Goal: Task Accomplishment & Management: Manage account settings

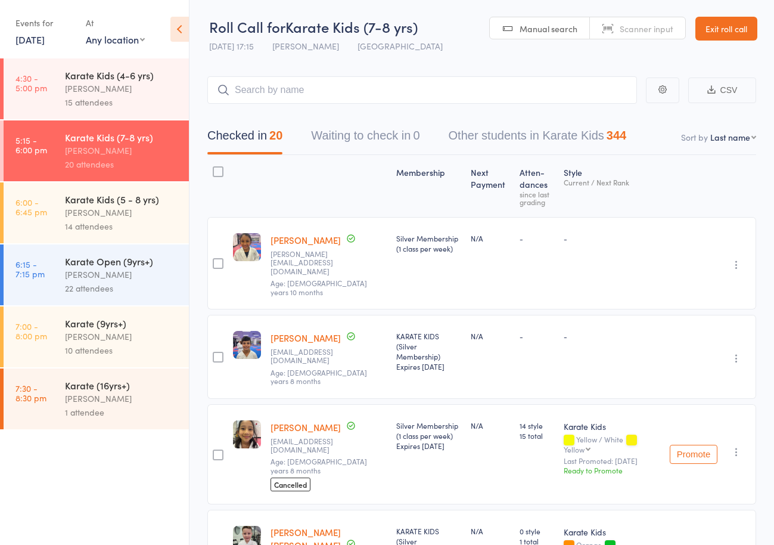
click at [739, 30] on link "Exit roll call" at bounding box center [727, 29] width 62 height 24
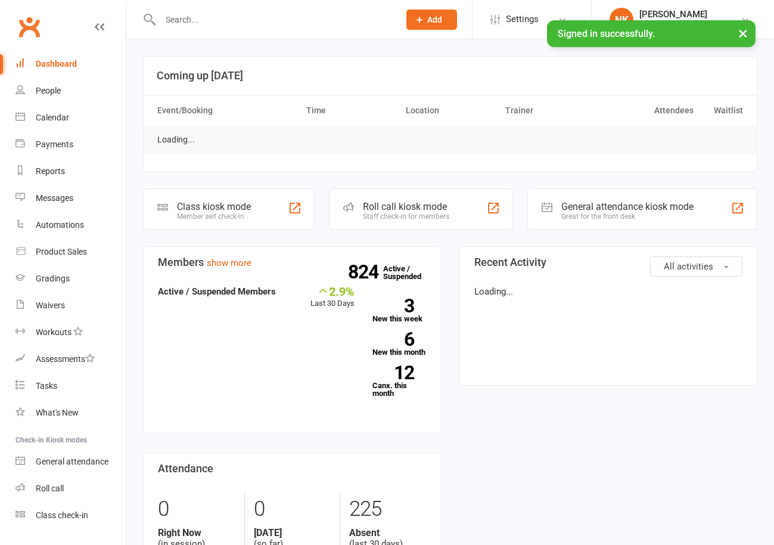
click at [222, 27] on input "text" at bounding box center [274, 19] width 234 height 17
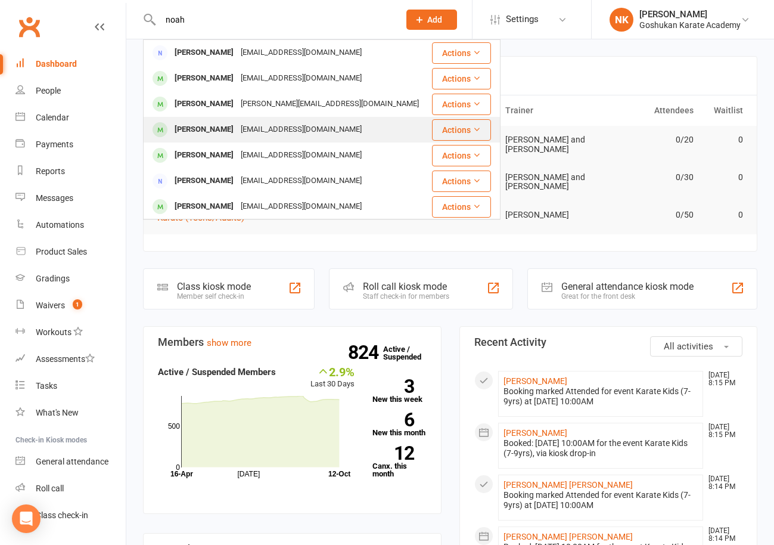
type input "noah"
click at [246, 120] on div "Noah Bronstein davidjbronstein@gmail.com" at bounding box center [287, 129] width 287 height 24
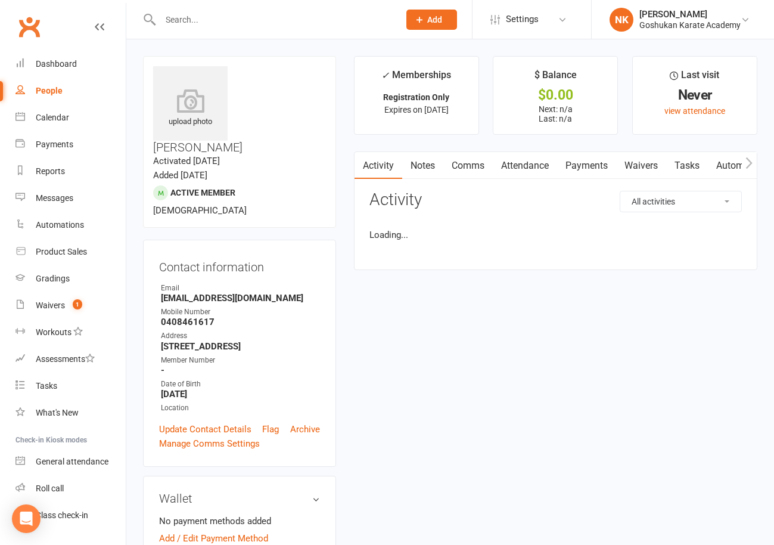
click at [193, 18] on input "text" at bounding box center [274, 19] width 234 height 17
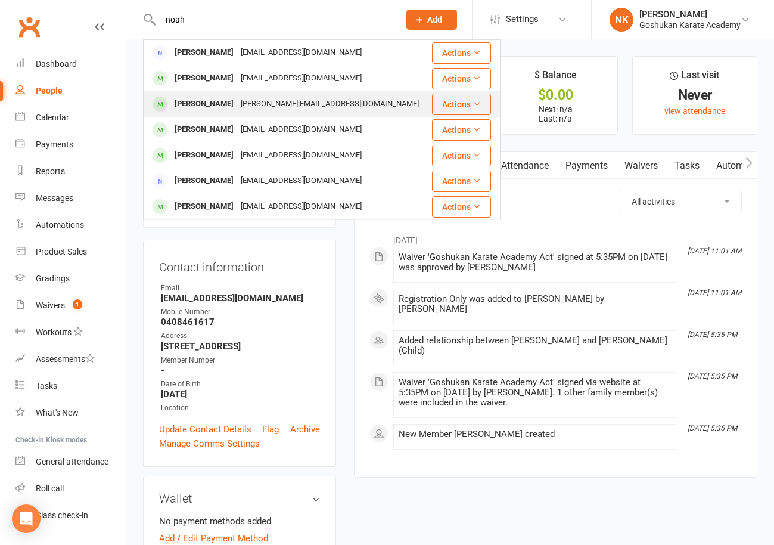
type input "noah"
click at [194, 100] on div "Noah Chand" at bounding box center [204, 103] width 66 height 17
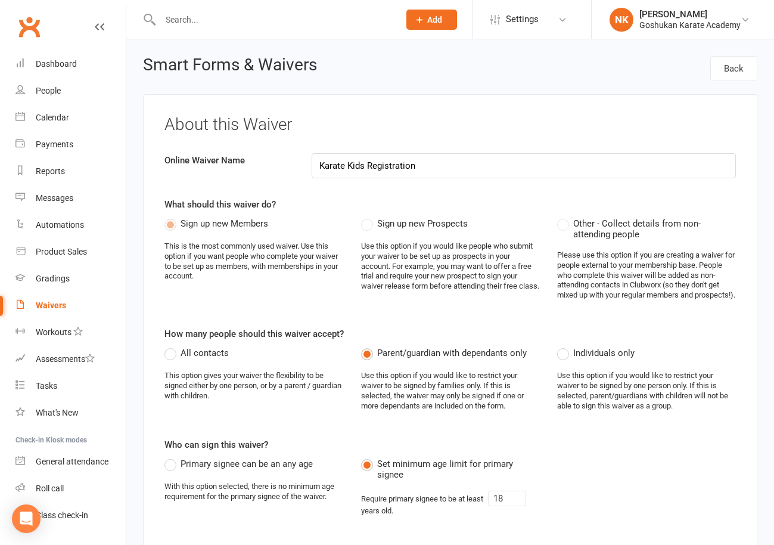
select select "applies_to_all_signees"
select select "select"
select select "applies_to_all_signees"
select select "select"
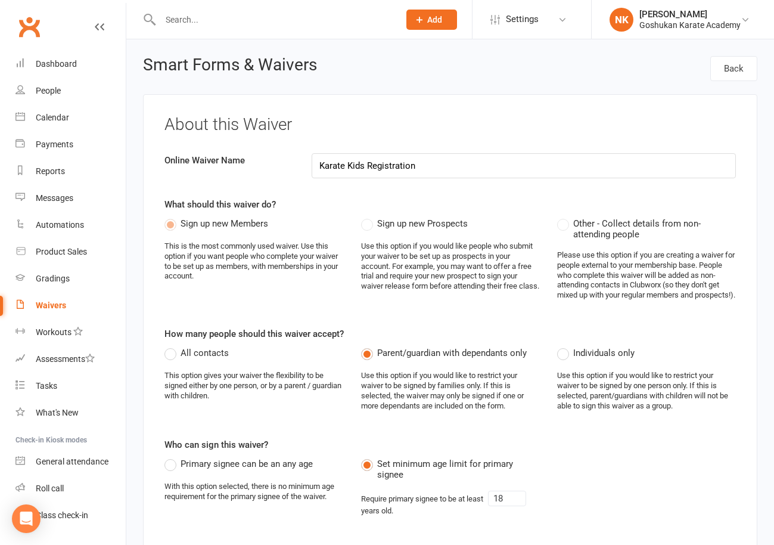
select select "select"
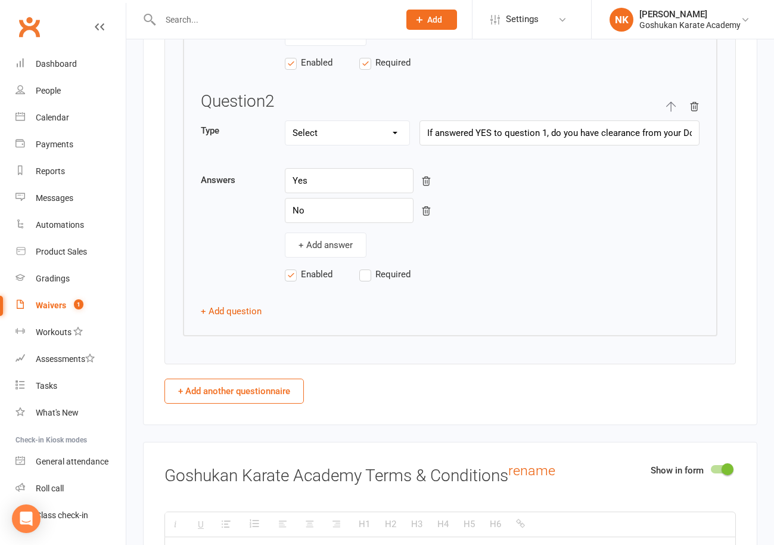
scroll to position [2047, 0]
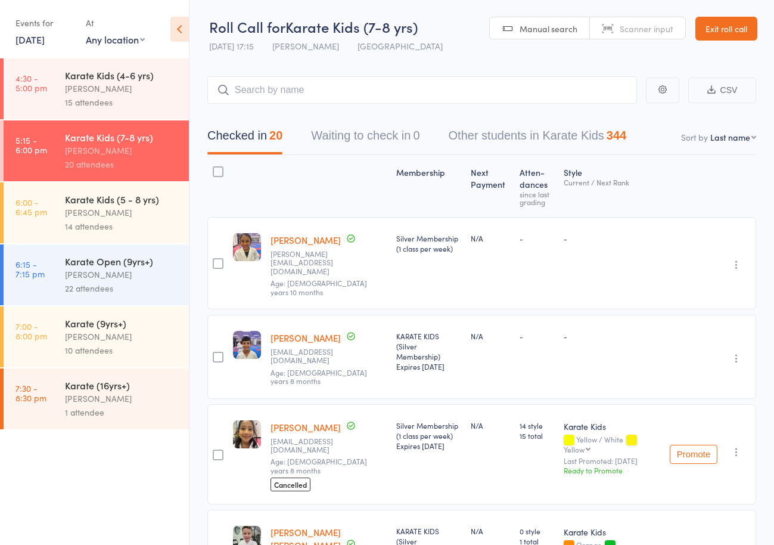
click at [759, 28] on header "Roll Call for Karate Kids (7-8 yrs) [DATE] 17:15 [PERSON_NAME] Karetsian Seven …" at bounding box center [482, 29] width 585 height 58
click at [702, 30] on link "Exit roll call" at bounding box center [727, 29] width 62 height 24
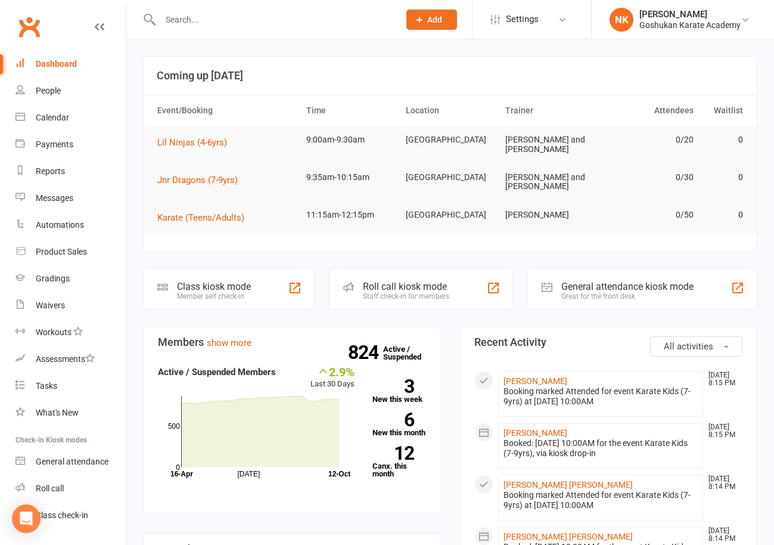
click at [209, 19] on input "text" at bounding box center [274, 19] width 234 height 17
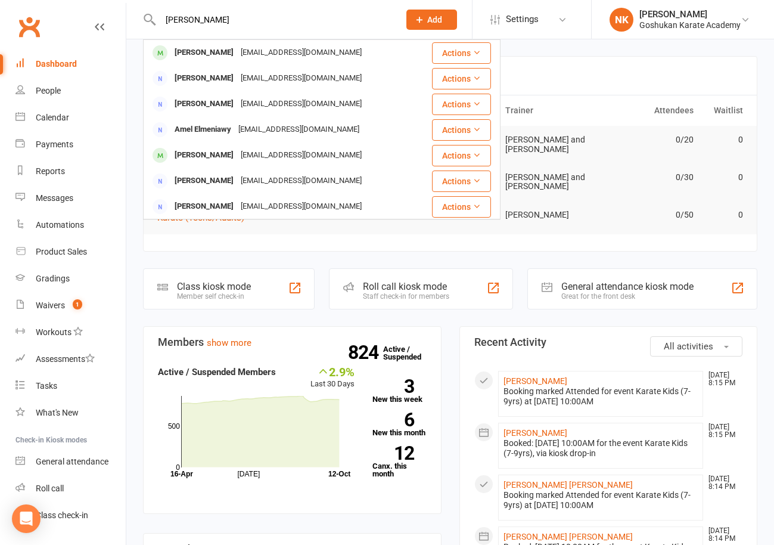
type input "[PERSON_NAME]"
